Goal: Task Accomplishment & Management: Manage account settings

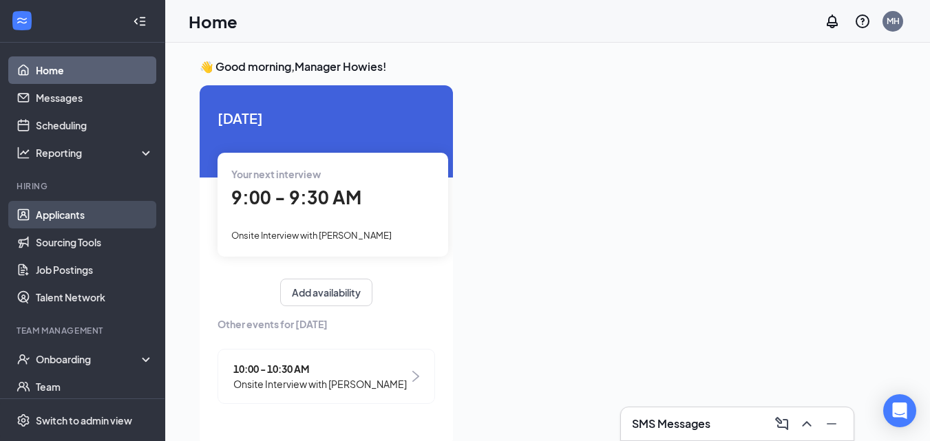
click at [58, 162] on link "Applicants" at bounding box center [95, 215] width 118 height 28
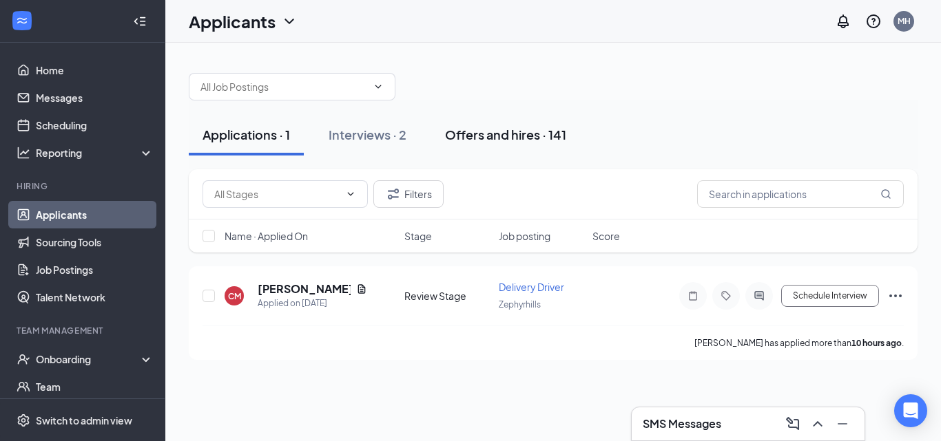
click at [540, 136] on div "Offers and hires · 141" at bounding box center [505, 134] width 121 height 17
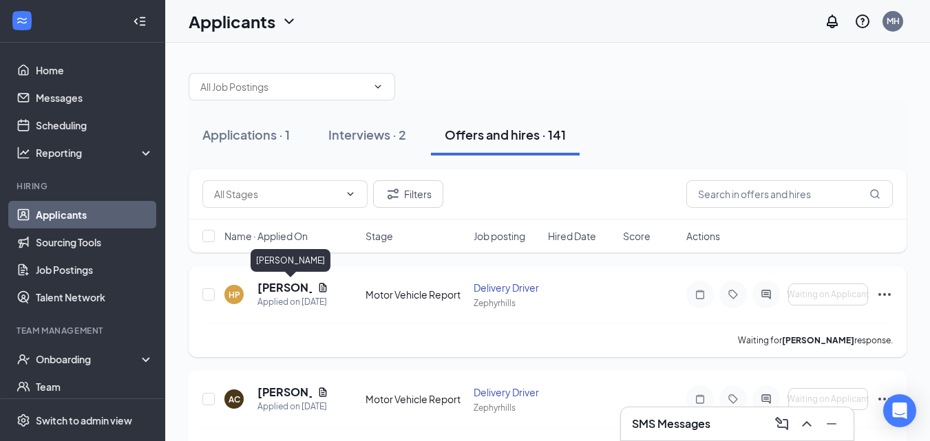
click at [291, 162] on h5 "[PERSON_NAME]" at bounding box center [285, 287] width 54 height 15
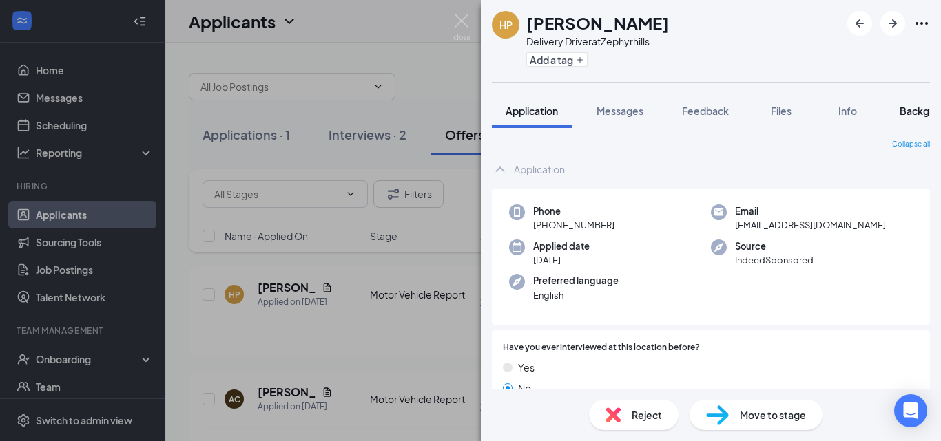
click at [915, 111] on span "Background" at bounding box center [927, 111] width 56 height 12
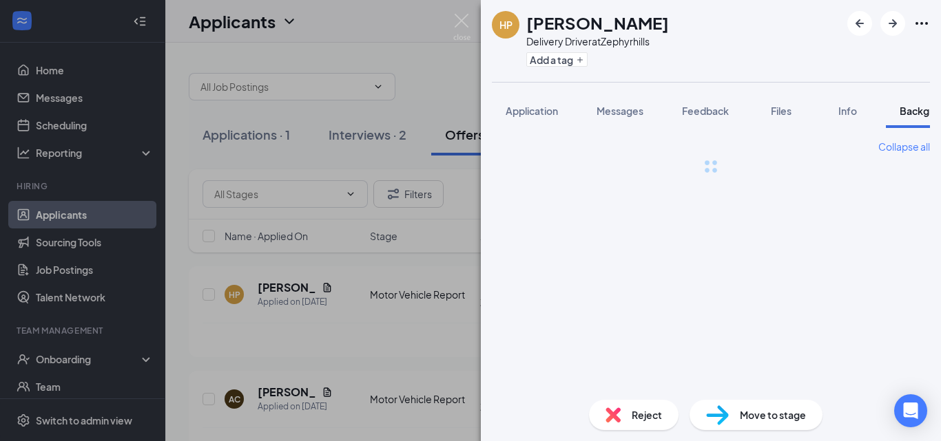
scroll to position [0, 43]
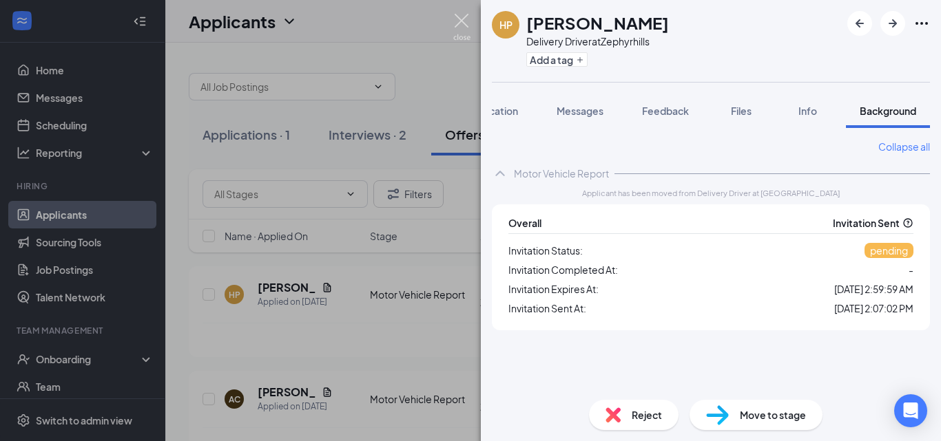
click at [457, 19] on img at bounding box center [461, 27] width 17 height 27
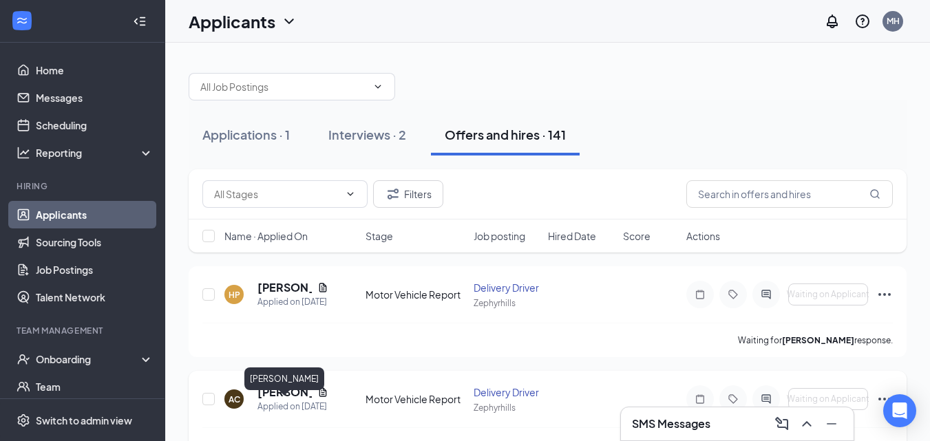
click at [285, 162] on h5 "[PERSON_NAME]" at bounding box center [285, 392] width 54 height 15
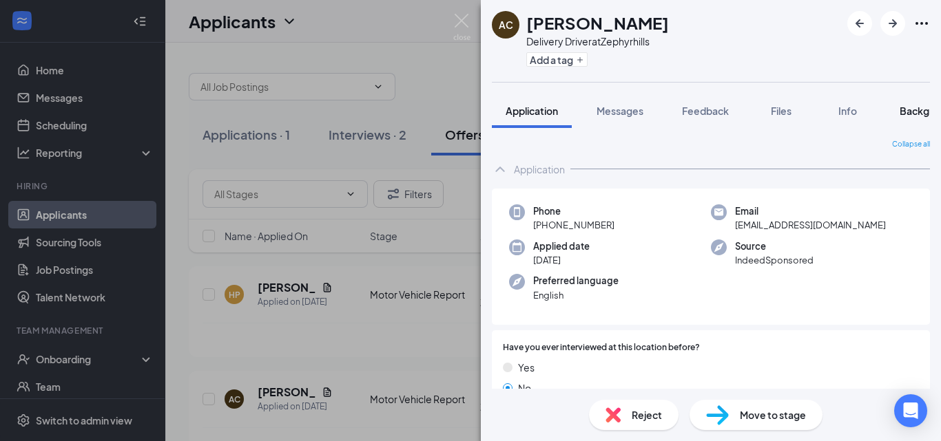
click at [906, 113] on span "Background" at bounding box center [927, 111] width 56 height 12
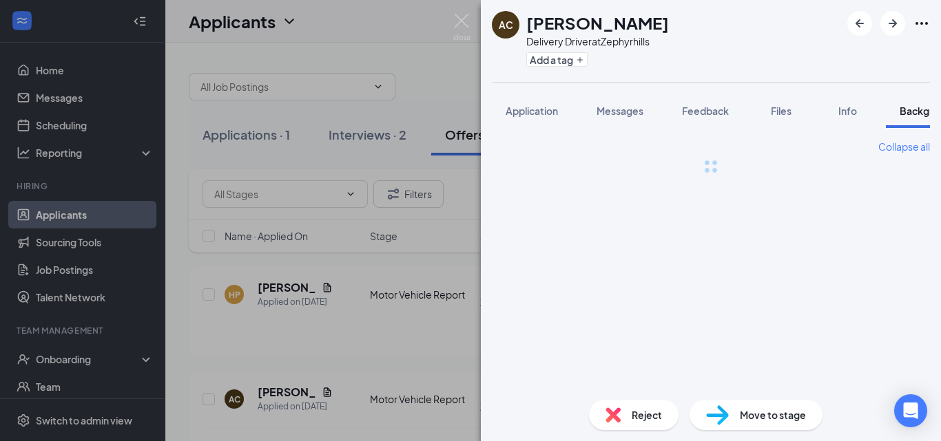
scroll to position [0, 43]
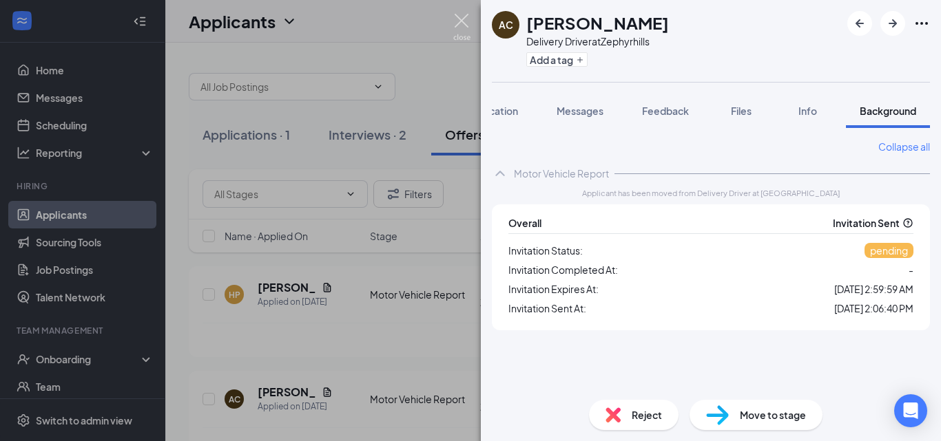
click at [466, 21] on img at bounding box center [461, 27] width 17 height 27
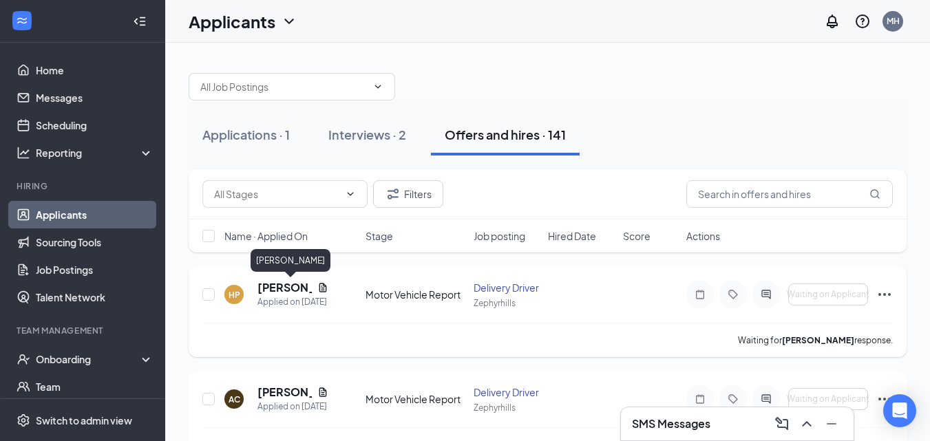
click at [276, 162] on h5 "[PERSON_NAME]" at bounding box center [285, 287] width 54 height 15
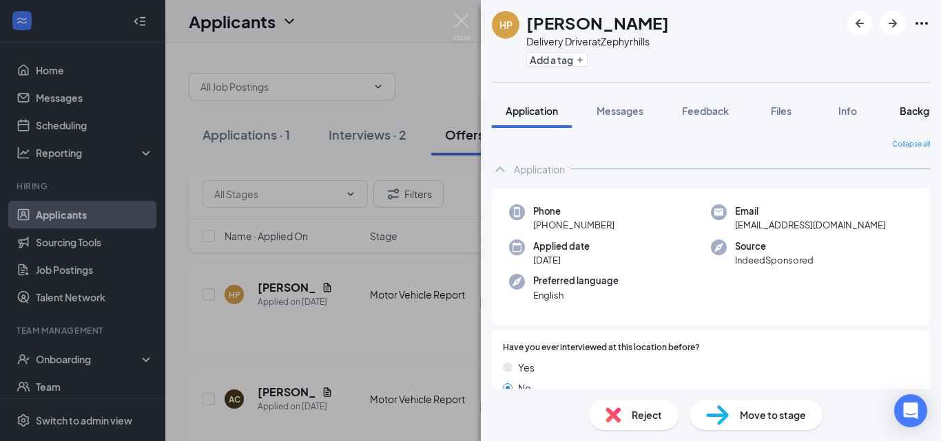
click at [905, 115] on span "Background" at bounding box center [927, 111] width 56 height 12
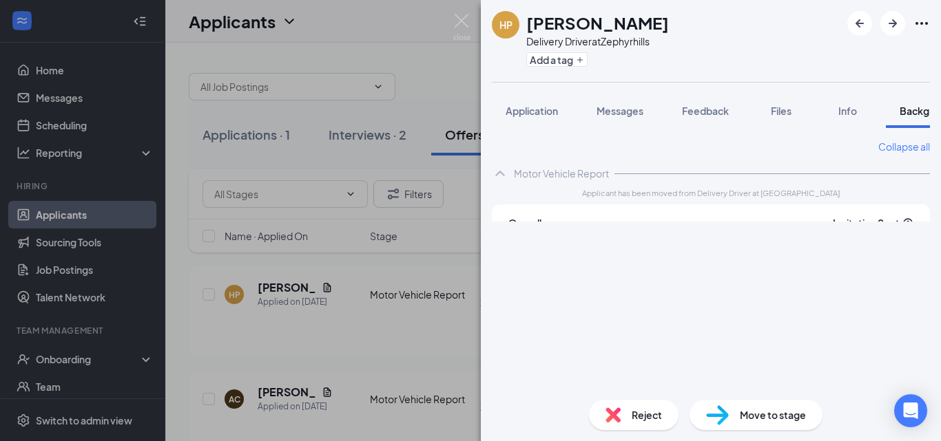
scroll to position [0, 43]
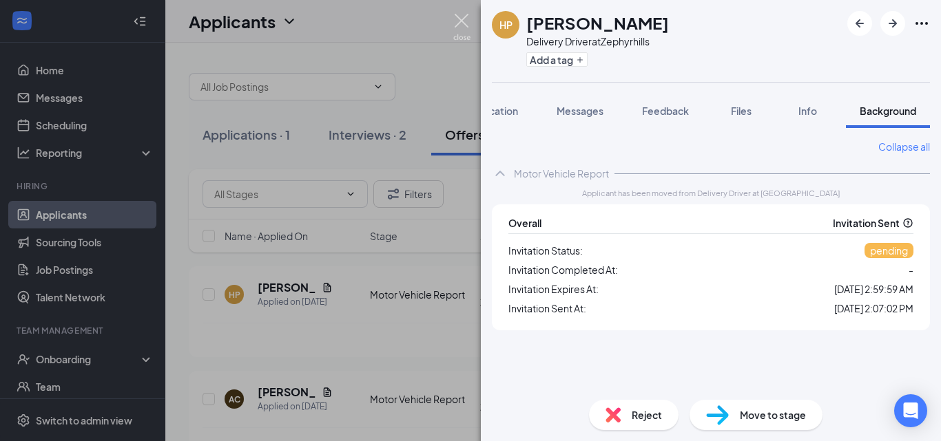
click at [459, 24] on img at bounding box center [461, 27] width 17 height 27
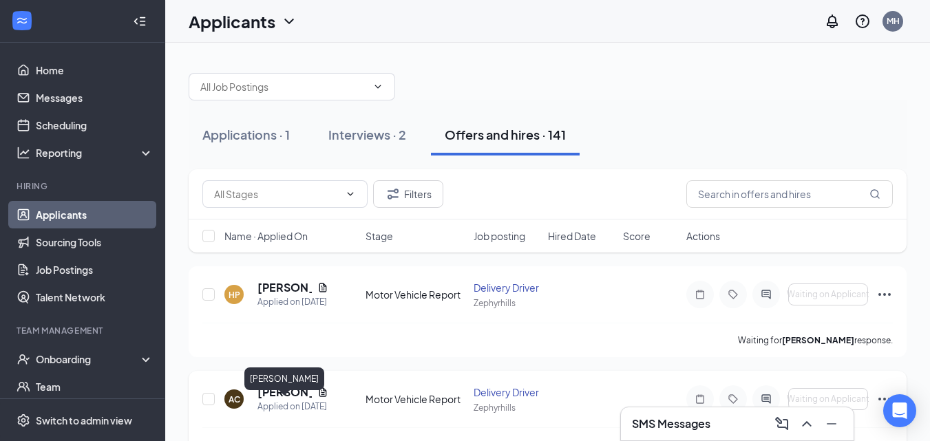
click at [277, 162] on h5 "[PERSON_NAME]" at bounding box center [285, 392] width 54 height 15
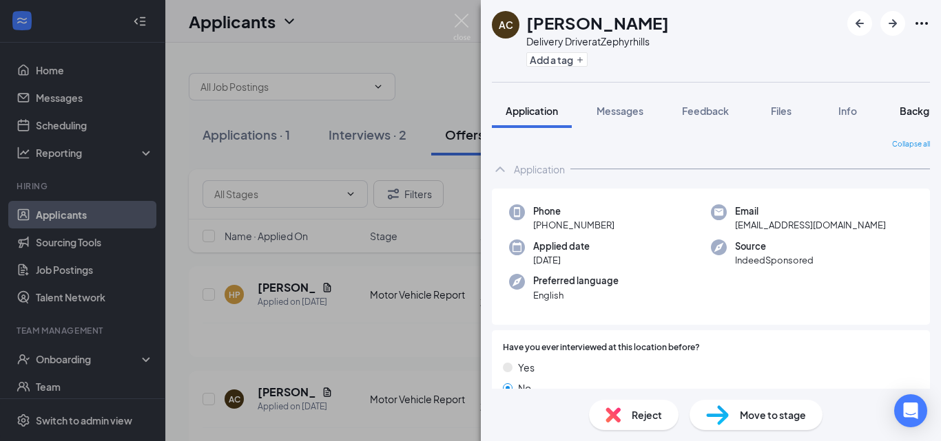
click at [903, 109] on span "Background" at bounding box center [927, 111] width 56 height 12
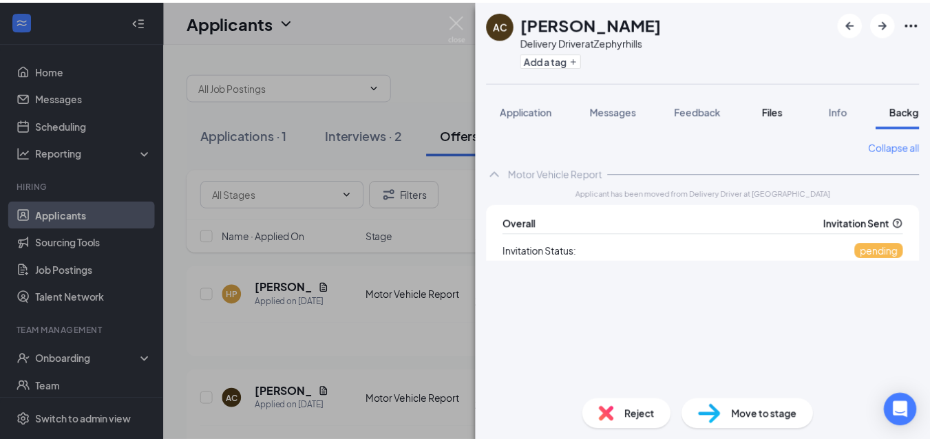
scroll to position [0, 43]
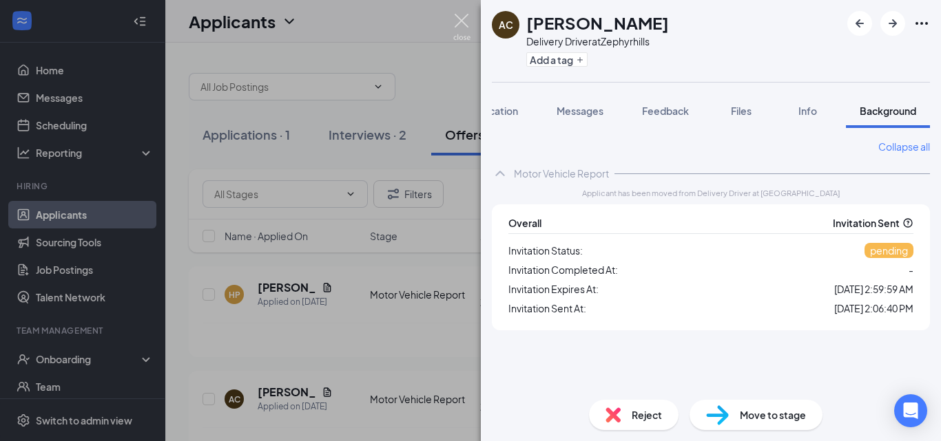
click at [456, 23] on img at bounding box center [461, 27] width 17 height 27
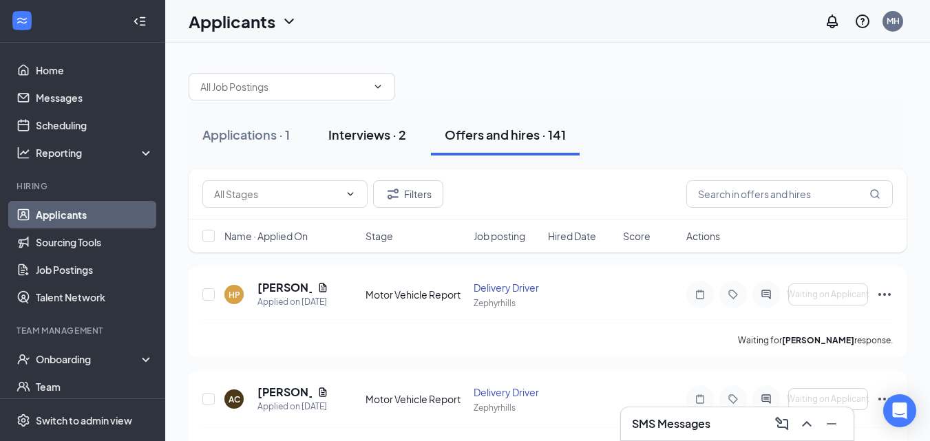
click at [401, 133] on div "Interviews · 2" at bounding box center [367, 134] width 78 height 17
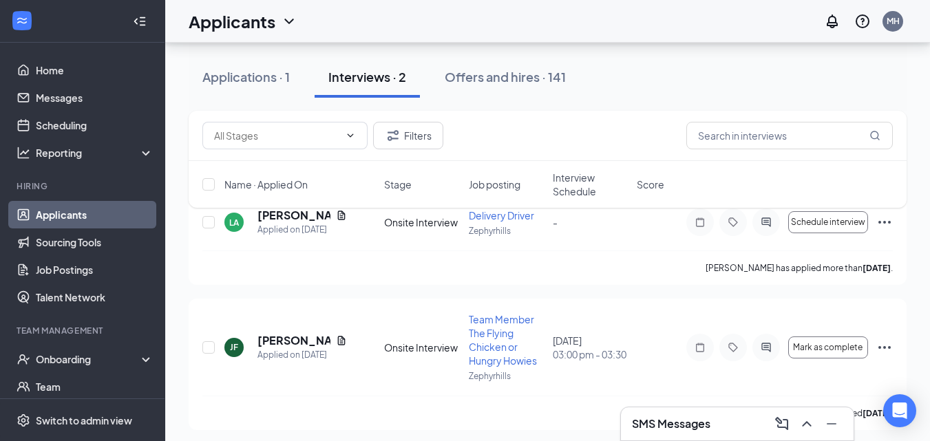
scroll to position [92, 0]
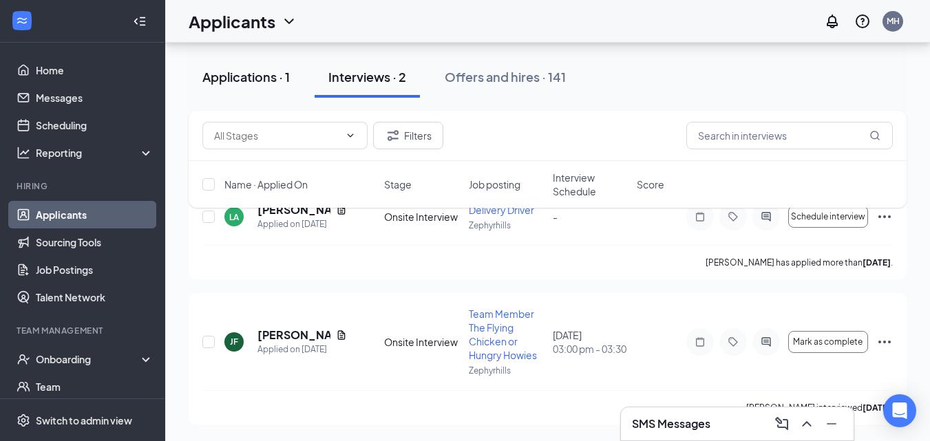
click at [265, 78] on div "Applications · 1" at bounding box center [245, 76] width 87 height 17
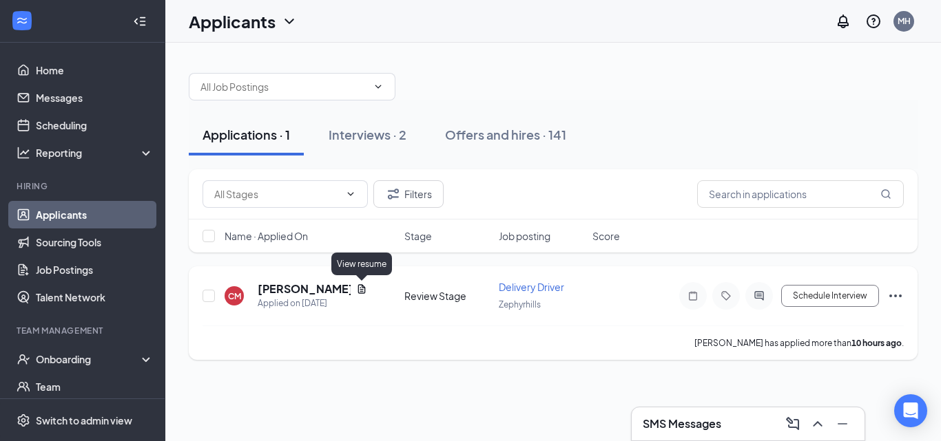
click at [360, 162] on icon "Document" at bounding box center [361, 289] width 11 height 11
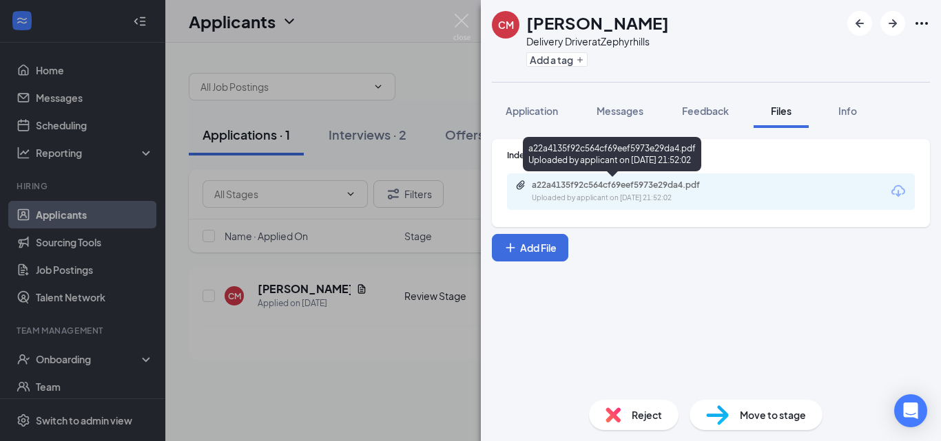
click at [611, 162] on div "a22a4135f92c564cf69eef5973e29da4.pdf" at bounding box center [628, 185] width 193 height 11
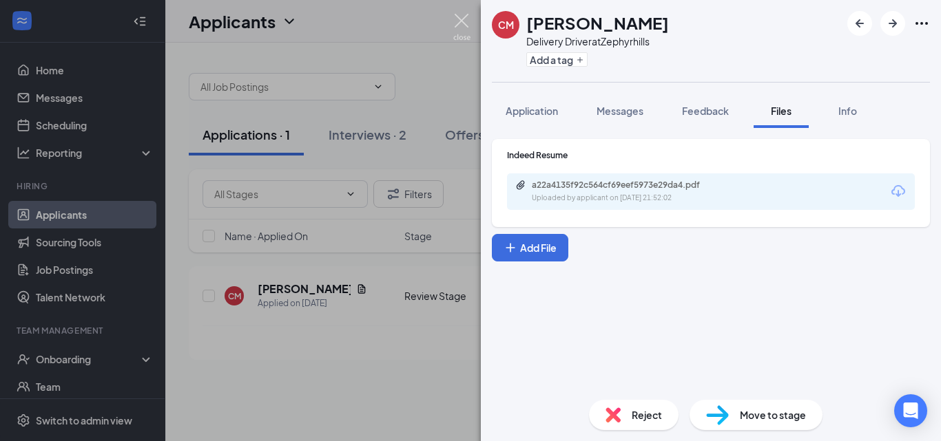
click at [467, 25] on img at bounding box center [461, 27] width 17 height 27
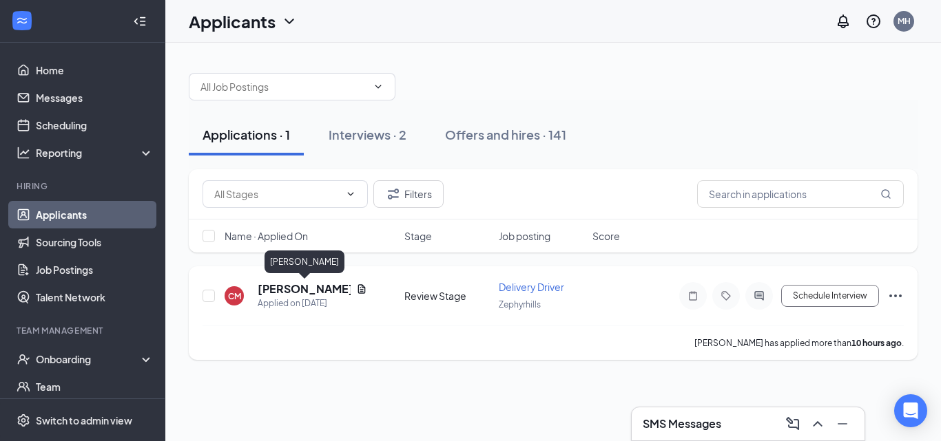
click at [308, 162] on h5 "[PERSON_NAME]" at bounding box center [304, 289] width 93 height 15
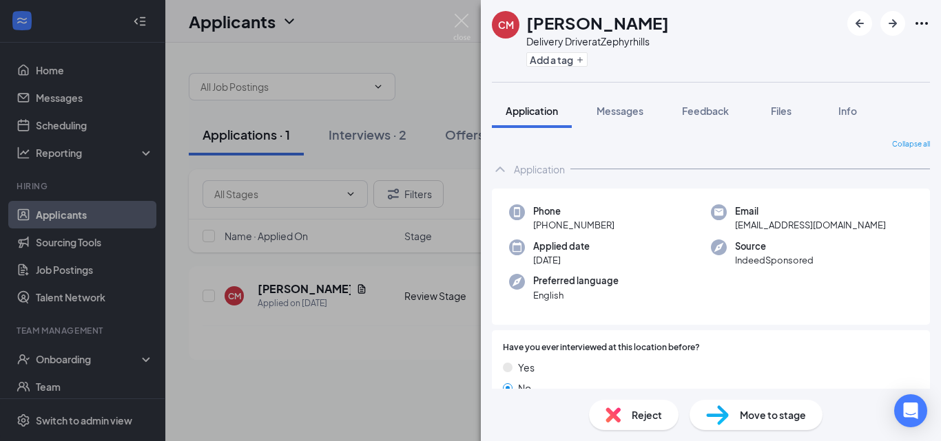
click at [627, 162] on div "Reject" at bounding box center [634, 415] width 90 height 30
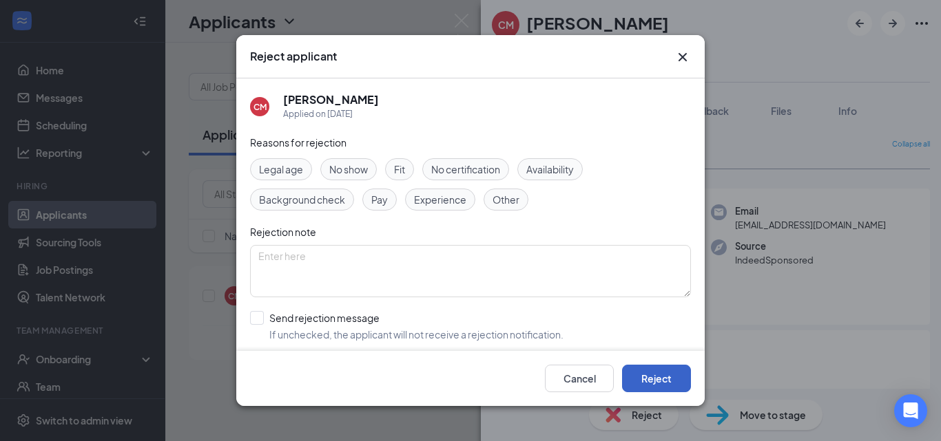
click at [662, 162] on button "Reject" at bounding box center [656, 379] width 69 height 28
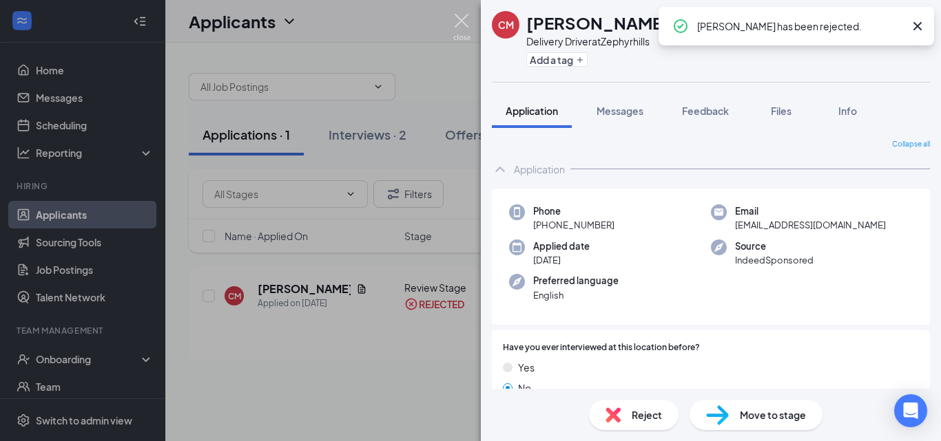
click at [458, 17] on img at bounding box center [461, 27] width 17 height 27
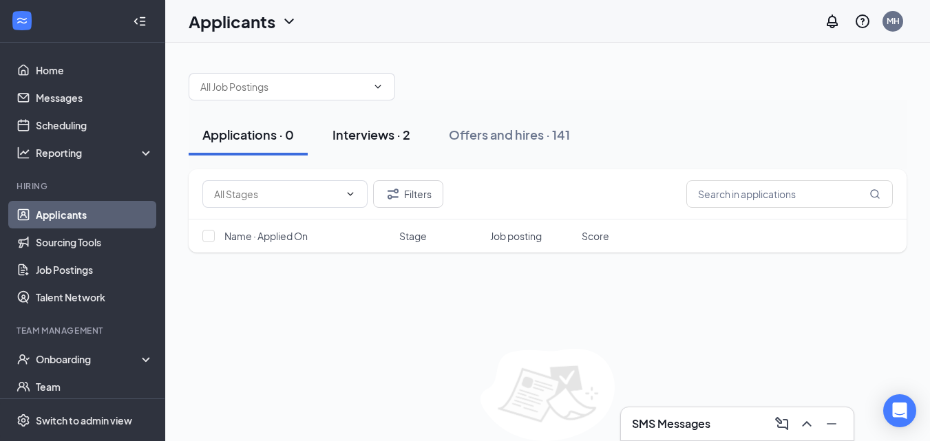
click at [390, 141] on div "Interviews · 2" at bounding box center [372, 134] width 78 height 17
